Goal: Check status: Check status

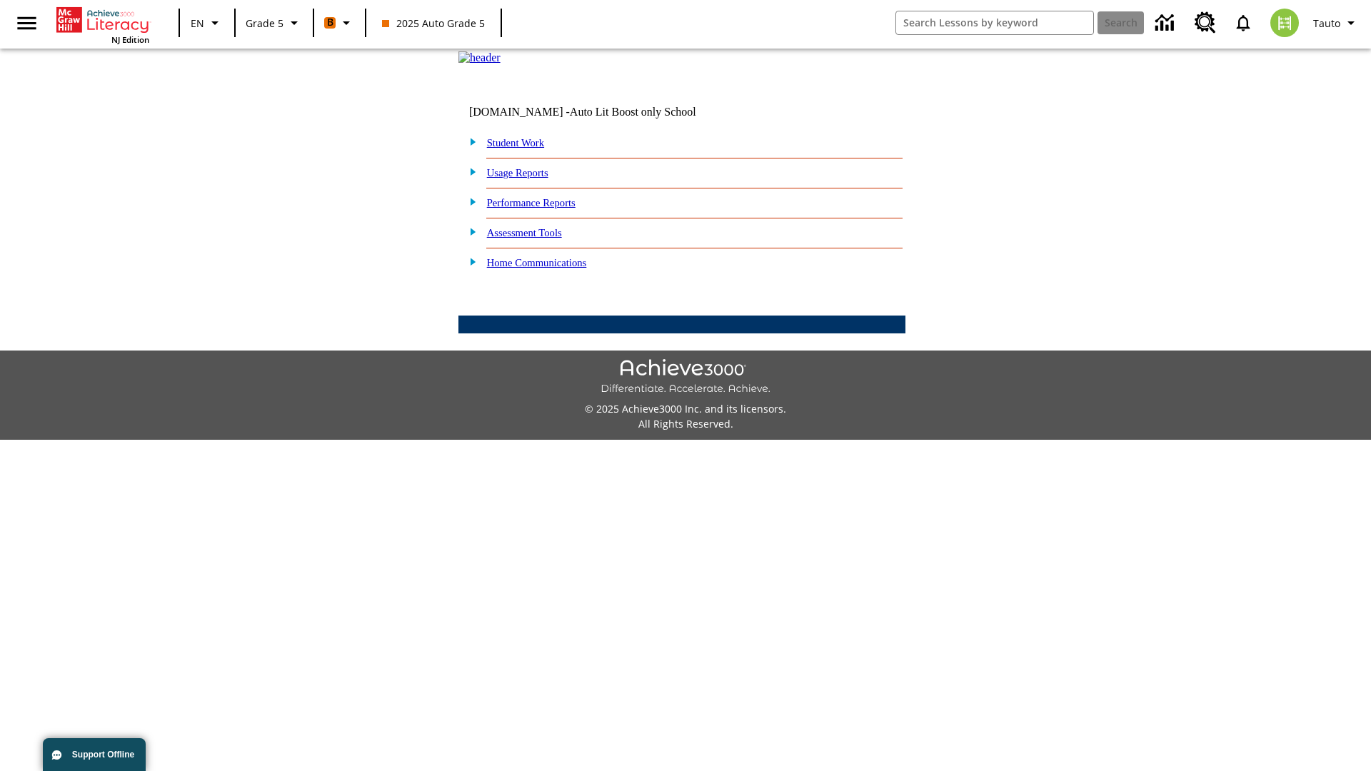
click at [546, 209] on link "Performance Reports" at bounding box center [531, 202] width 89 height 11
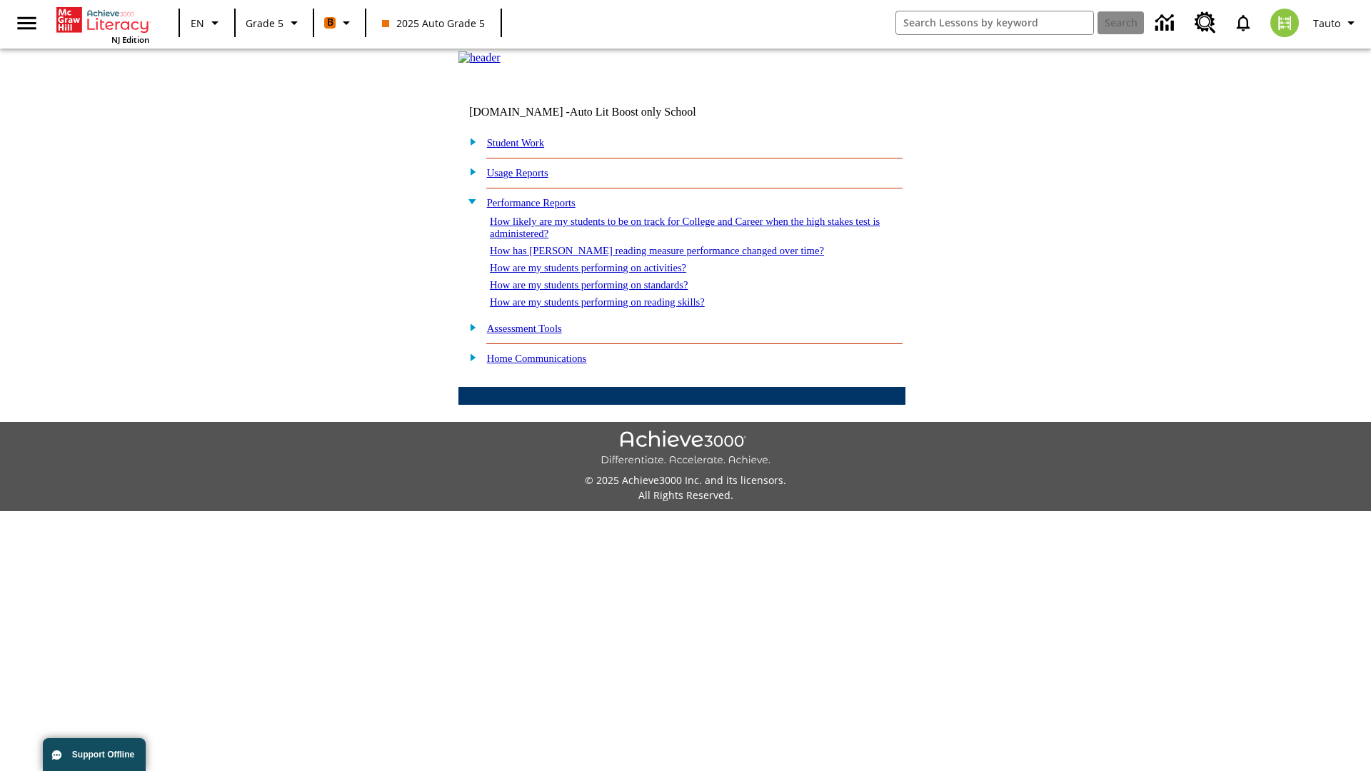
click at [659, 239] on link "How likely are my students to be on track for College and Career when the high …" at bounding box center [685, 228] width 390 height 24
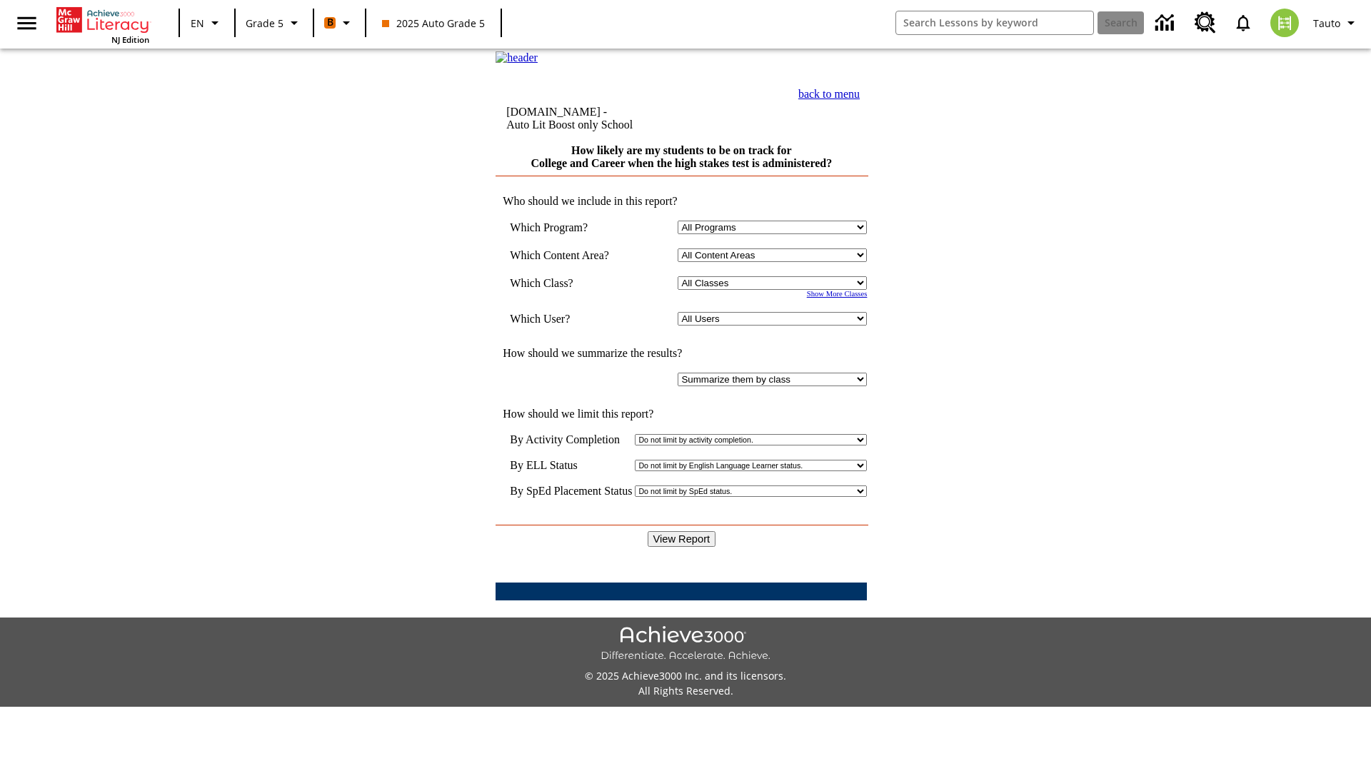
click at [776, 290] on select "Select a Class: All Classes 2025 Auto Grade 5 OL 2025 Auto Grade 6" at bounding box center [772, 283] width 189 height 14
select select "11133131"
click at [776, 326] on select "All Users Cat, Sautoen Cat, Sautoes Cat, Sautoss Donotlogin, Sautoen Twoschools…" at bounding box center [772, 319] width 189 height 14
select select "21437107"
click at [683, 531] on input "View Report" at bounding box center [682, 539] width 69 height 16
